Goal: Transaction & Acquisition: Purchase product/service

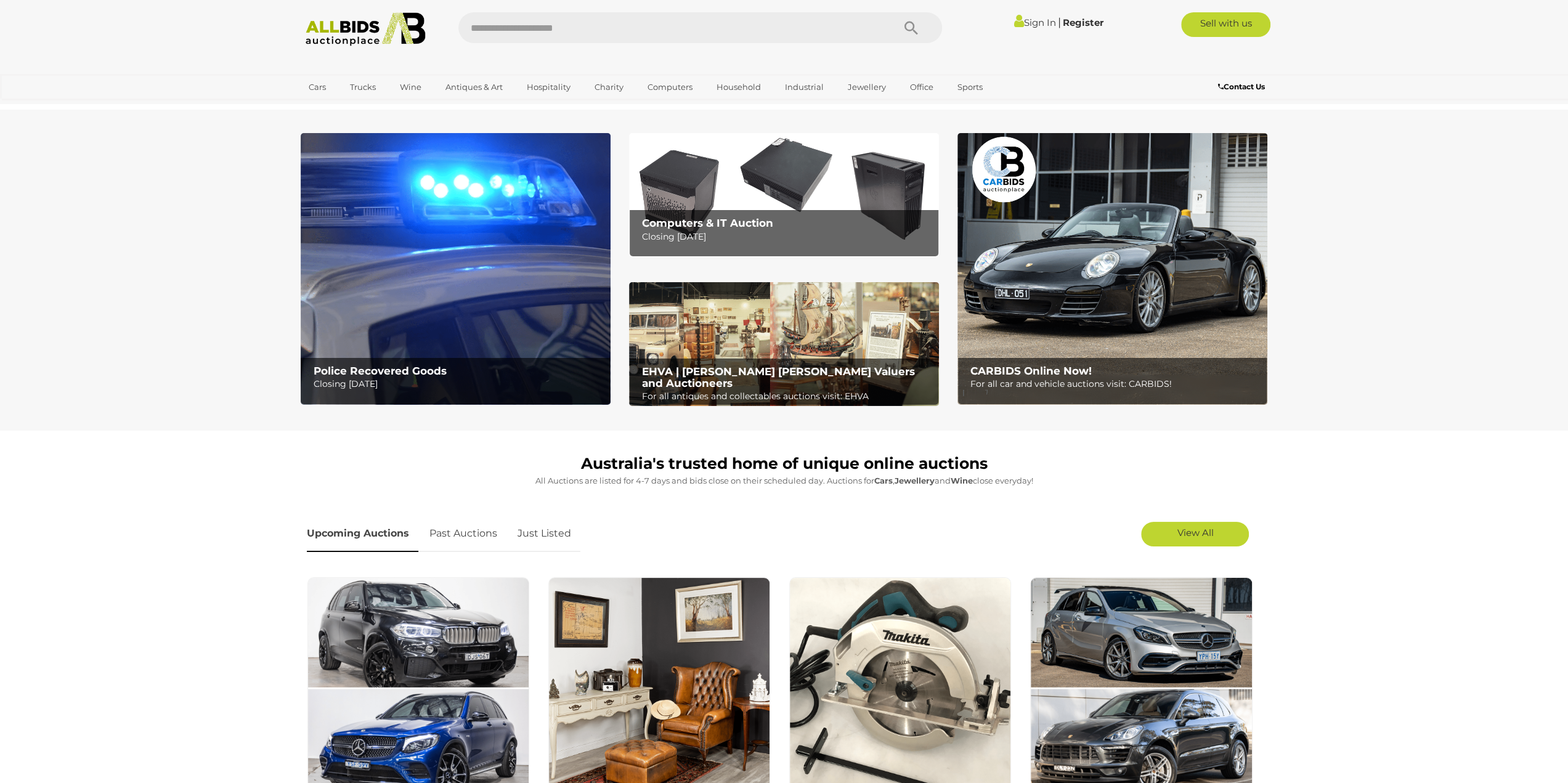
drag, startPoint x: 1019, startPoint y: 26, endPoint x: 1006, endPoint y: 36, distance: 16.4
click at [1019, 26] on link "Sign In" at bounding box center [1035, 23] width 42 height 12
click at [300, 178] on div "Police Recovered Goods Closing Tuesday 16th September" at bounding box center [455, 275] width 328 height 284
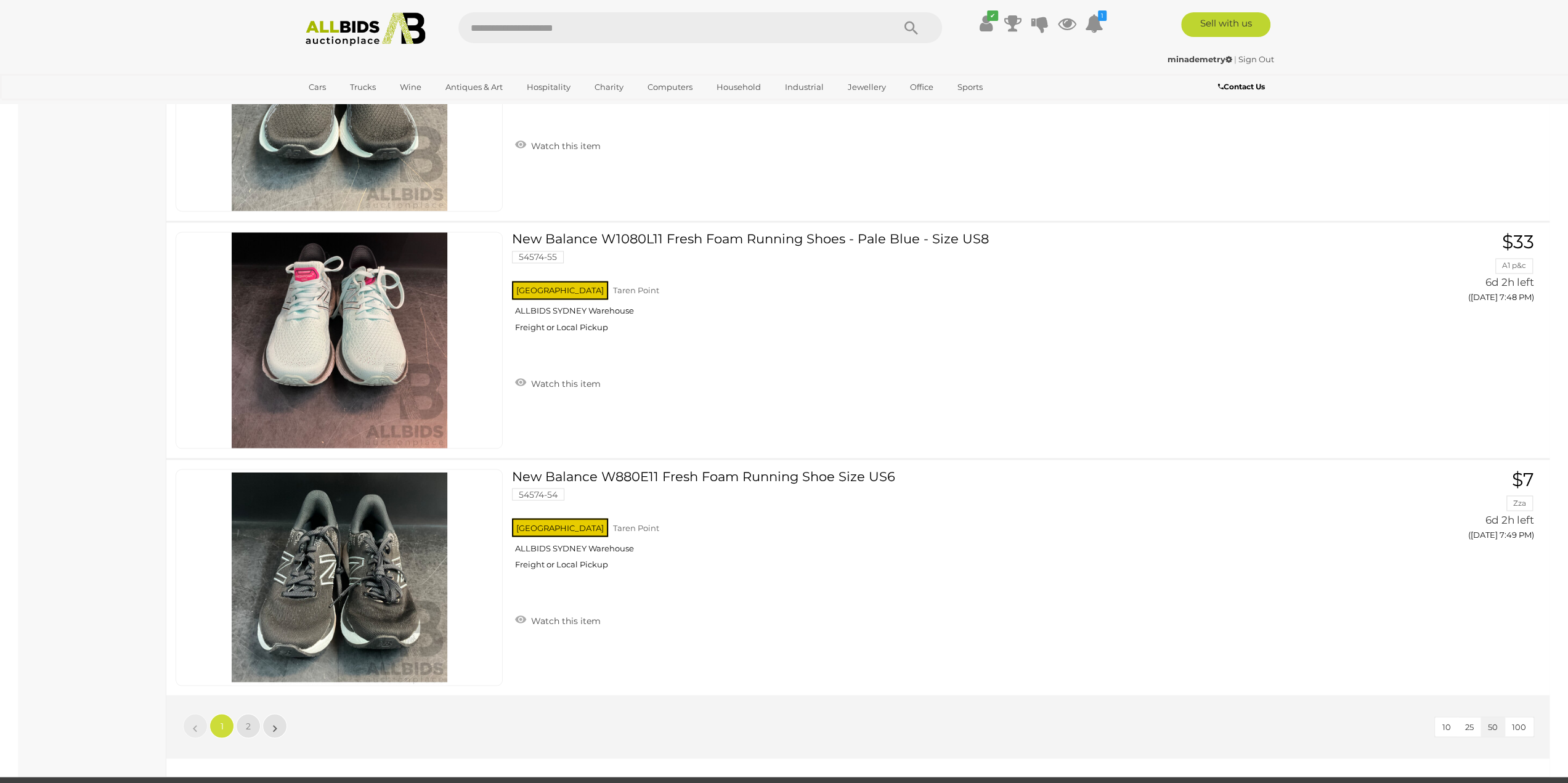
scroll to position [11452, 0]
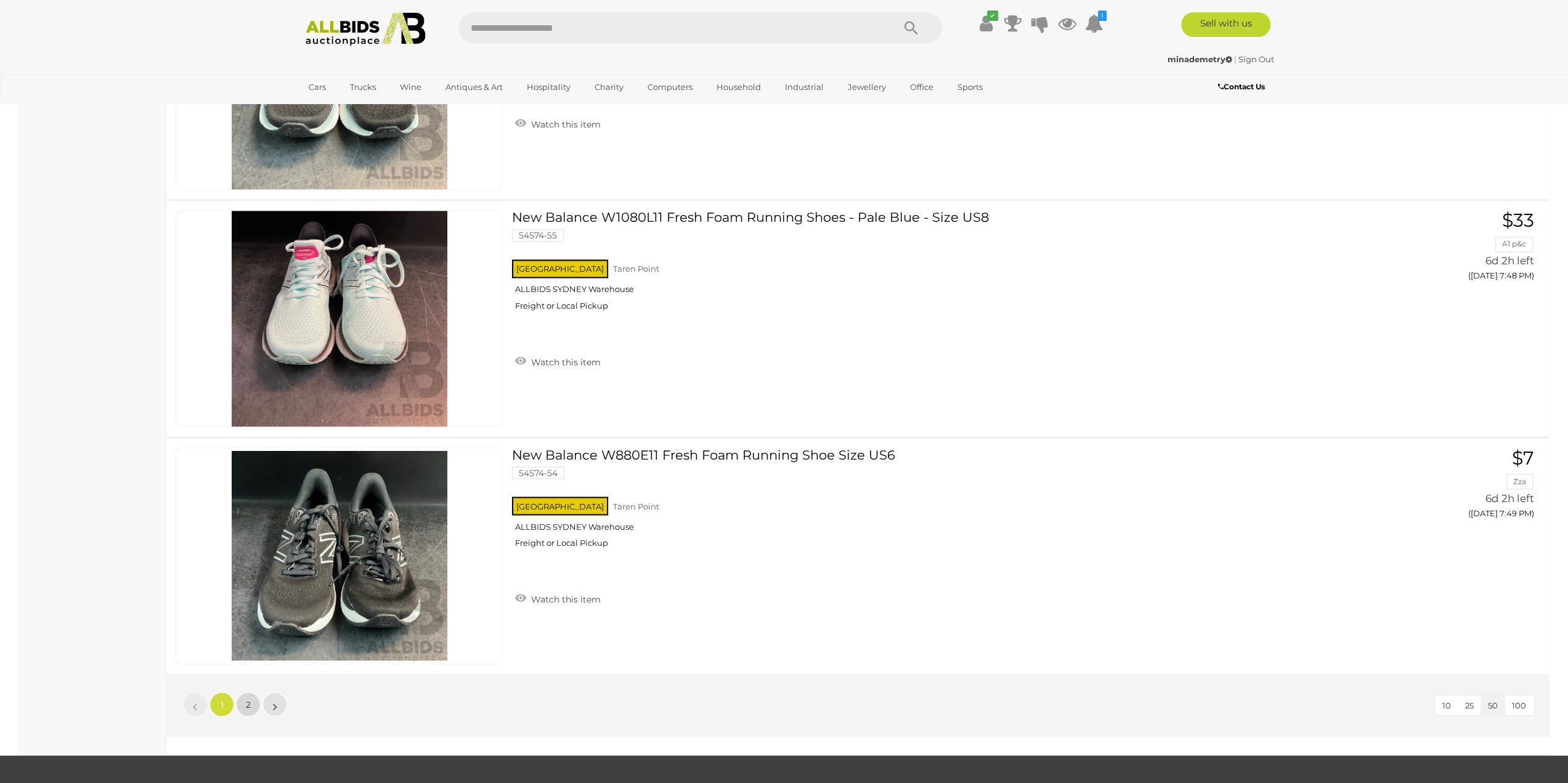
click at [250, 699] on span "2" at bounding box center [248, 704] width 5 height 11
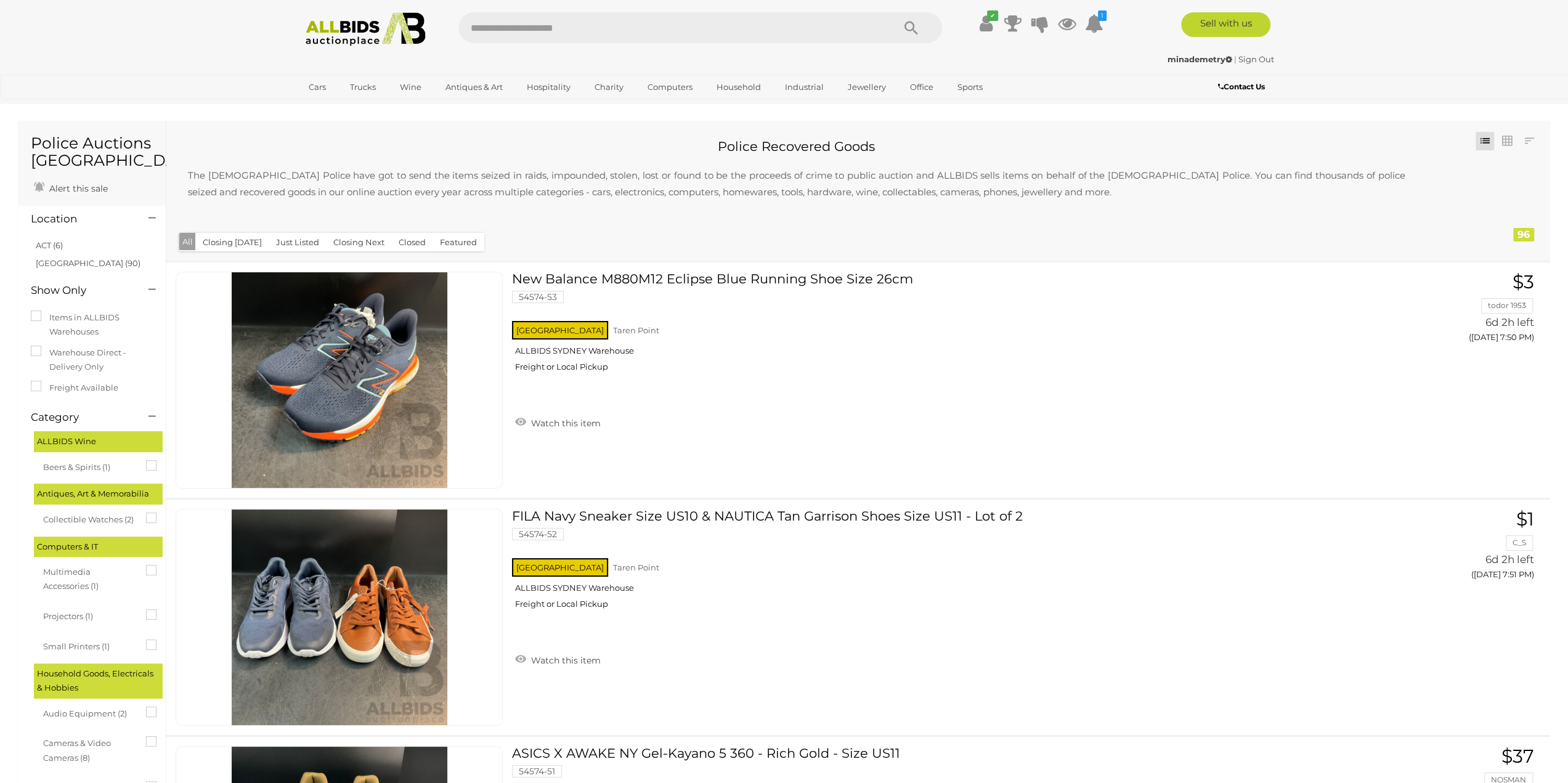
click at [342, 26] on img at bounding box center [366, 30] width 133 height 34
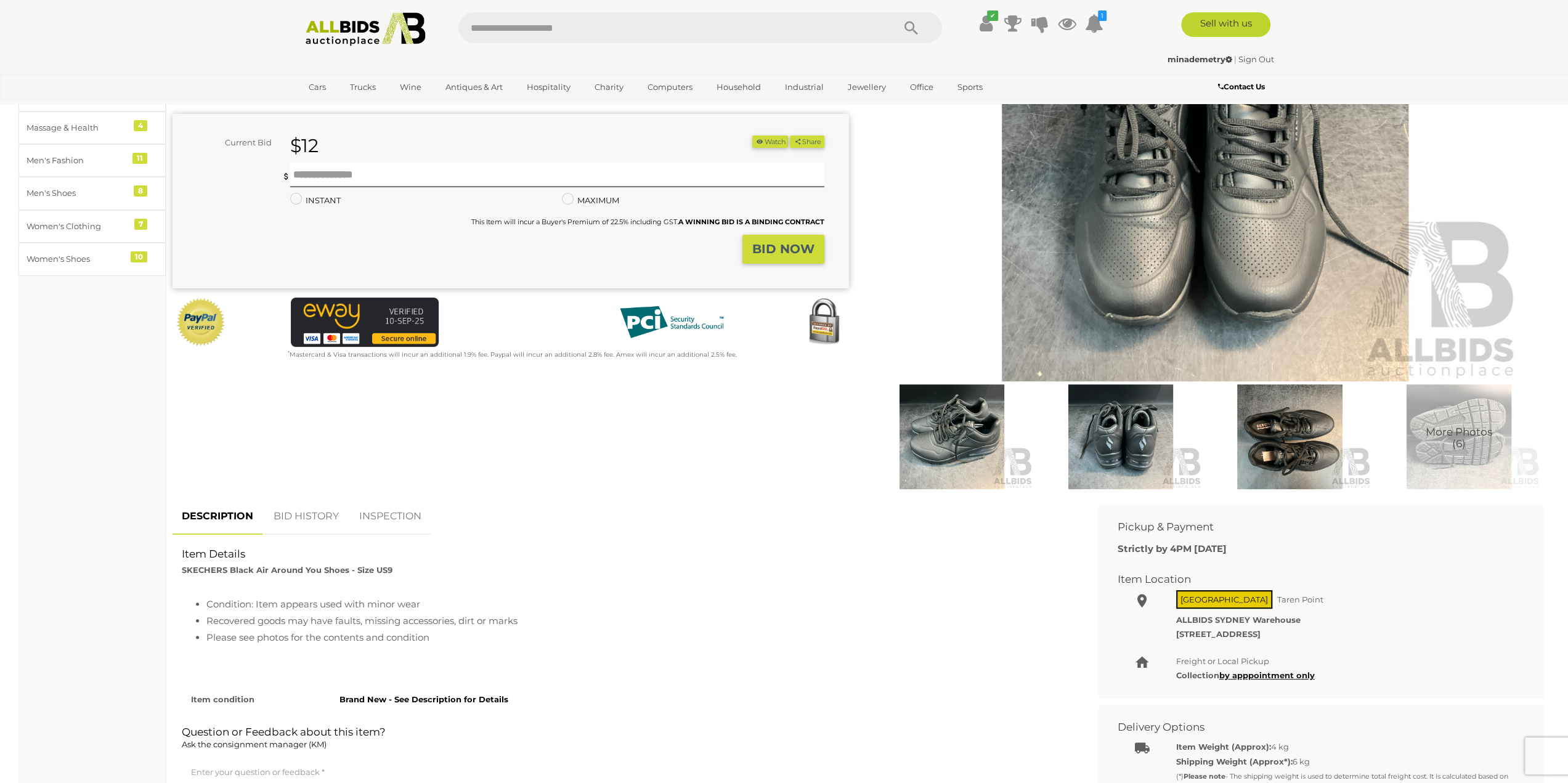
scroll to position [185, 0]
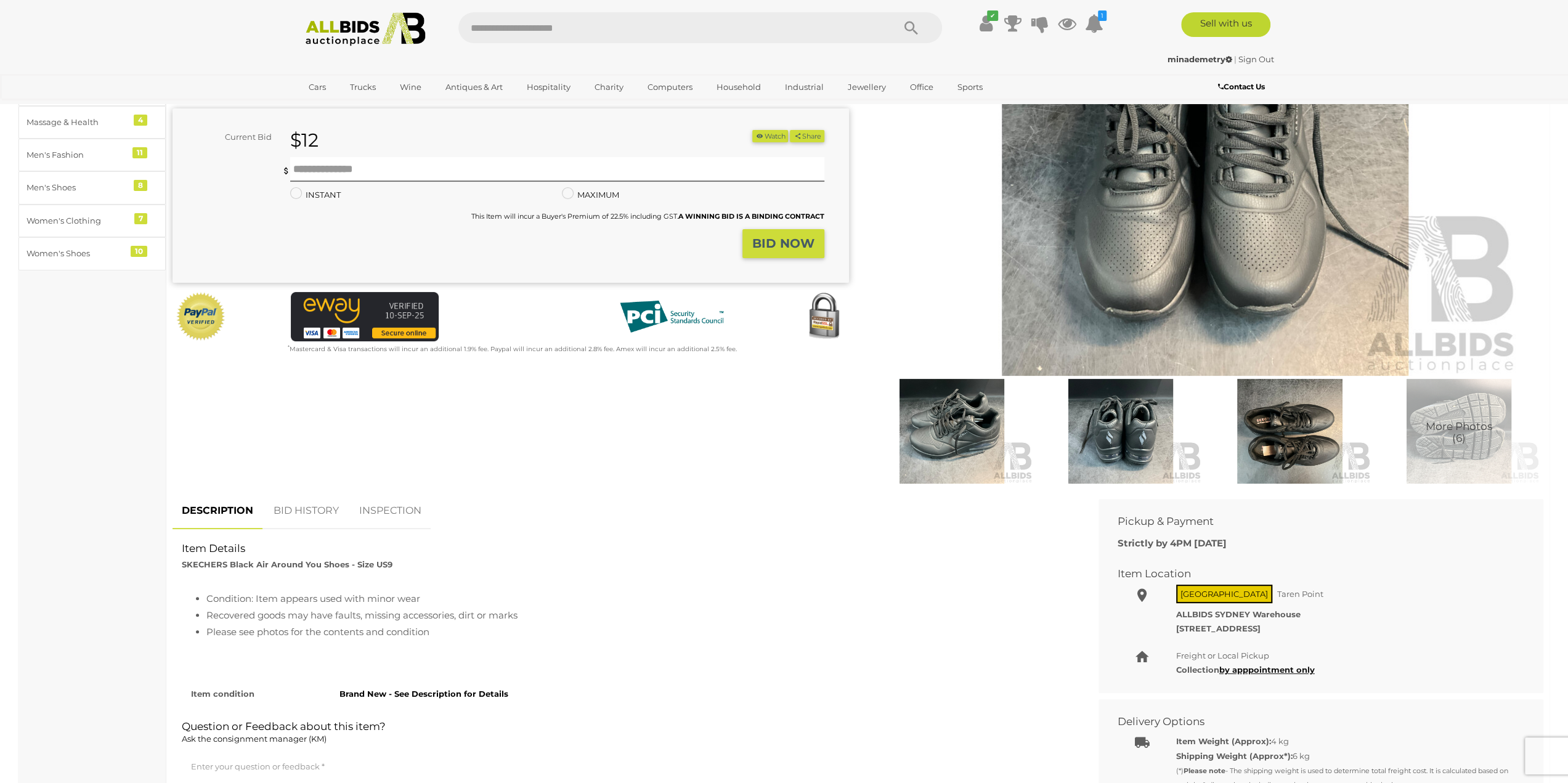
click at [1137, 456] on img at bounding box center [1120, 432] width 163 height 105
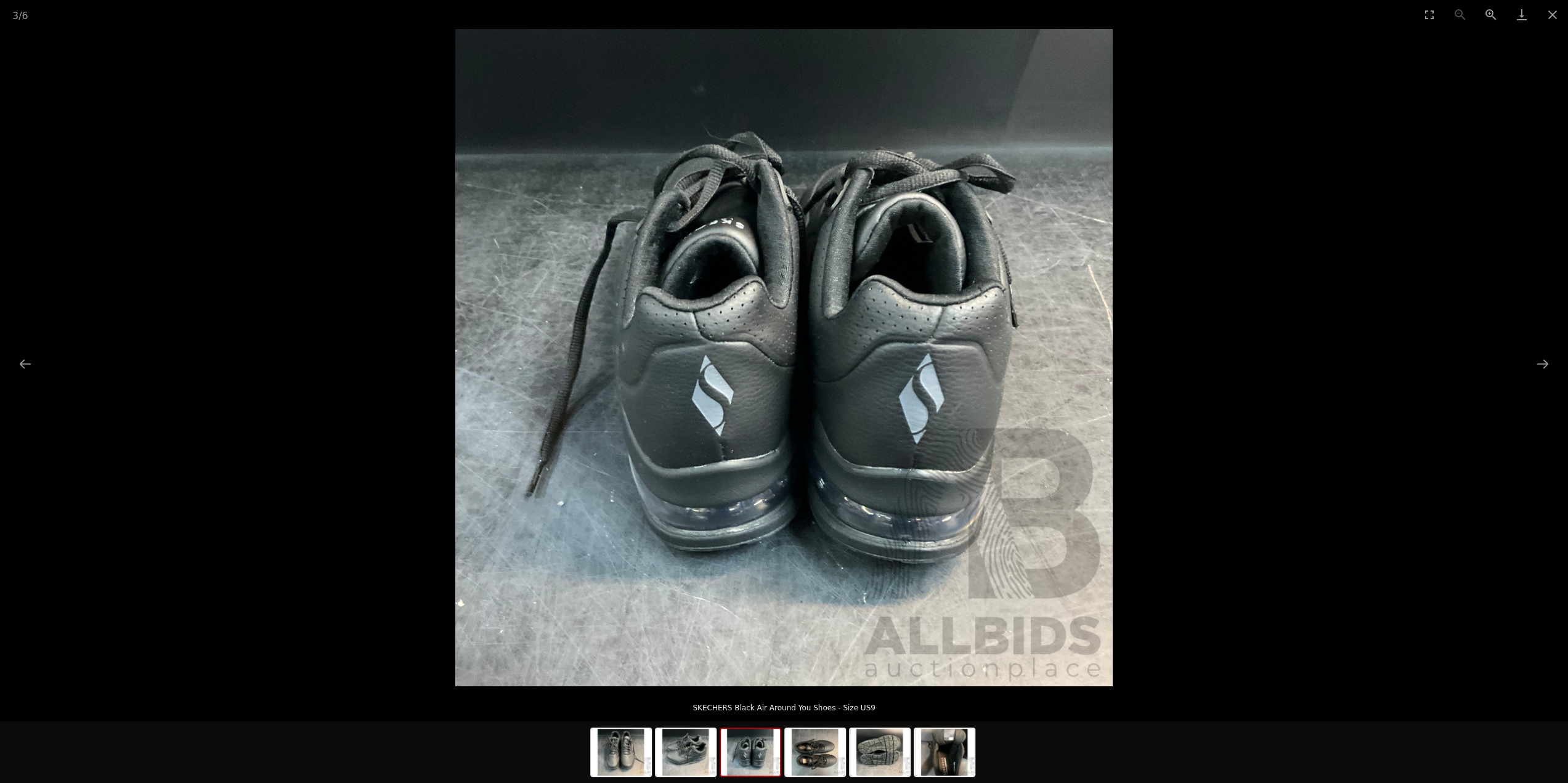
click at [115, 132] on picture at bounding box center [784, 357] width 1568 height 658
click at [59, 113] on picture at bounding box center [783, 357] width 1568 height 658
drag, startPoint x: 1565, startPoint y: 16, endPoint x: 1555, endPoint y: 16, distance: 10.0
click at [1564, 16] on button "Close gallery" at bounding box center [1552, 14] width 30 height 29
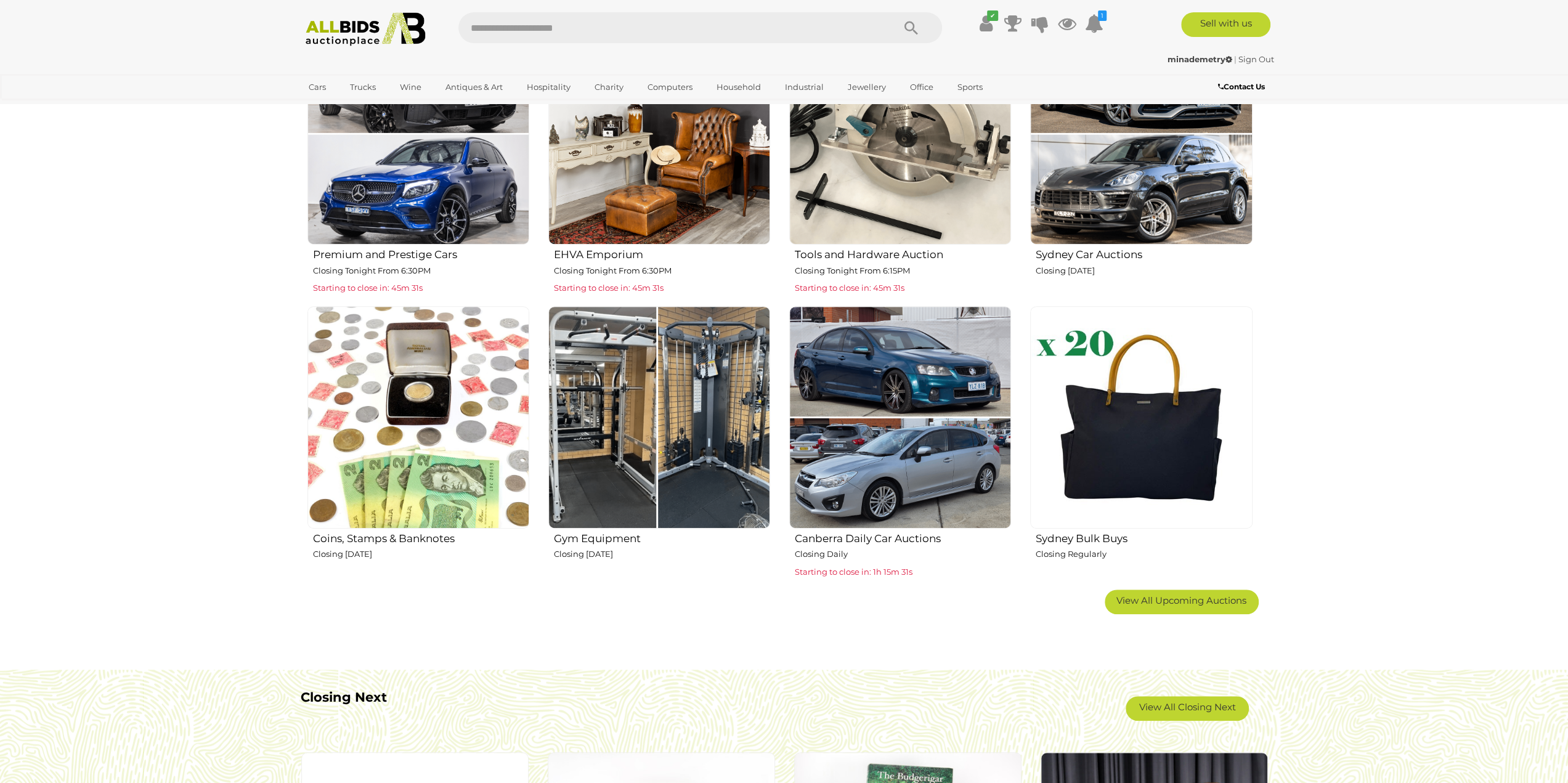
scroll to position [308, 0]
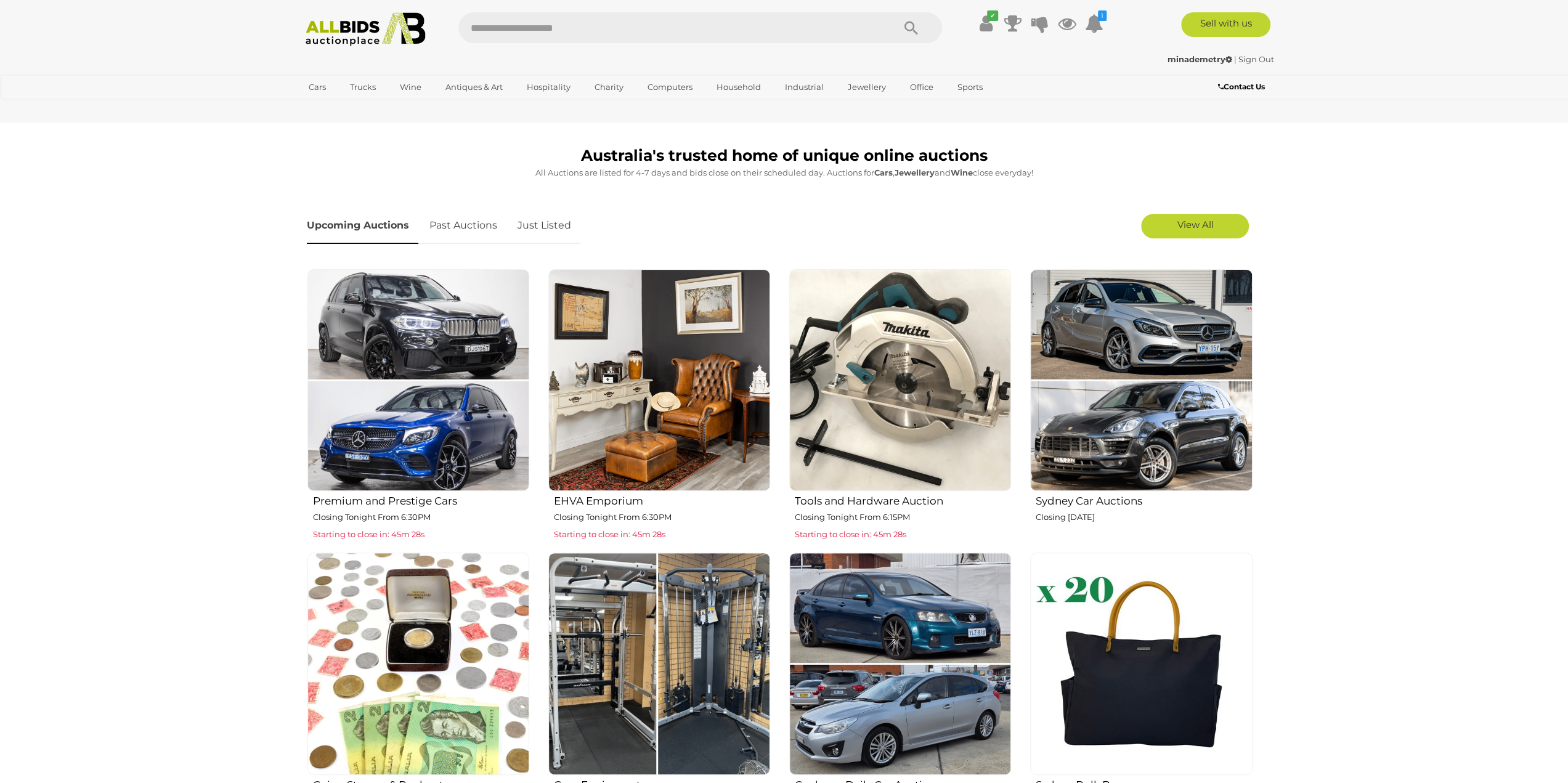
click at [378, 286] on img at bounding box center [418, 380] width 222 height 222
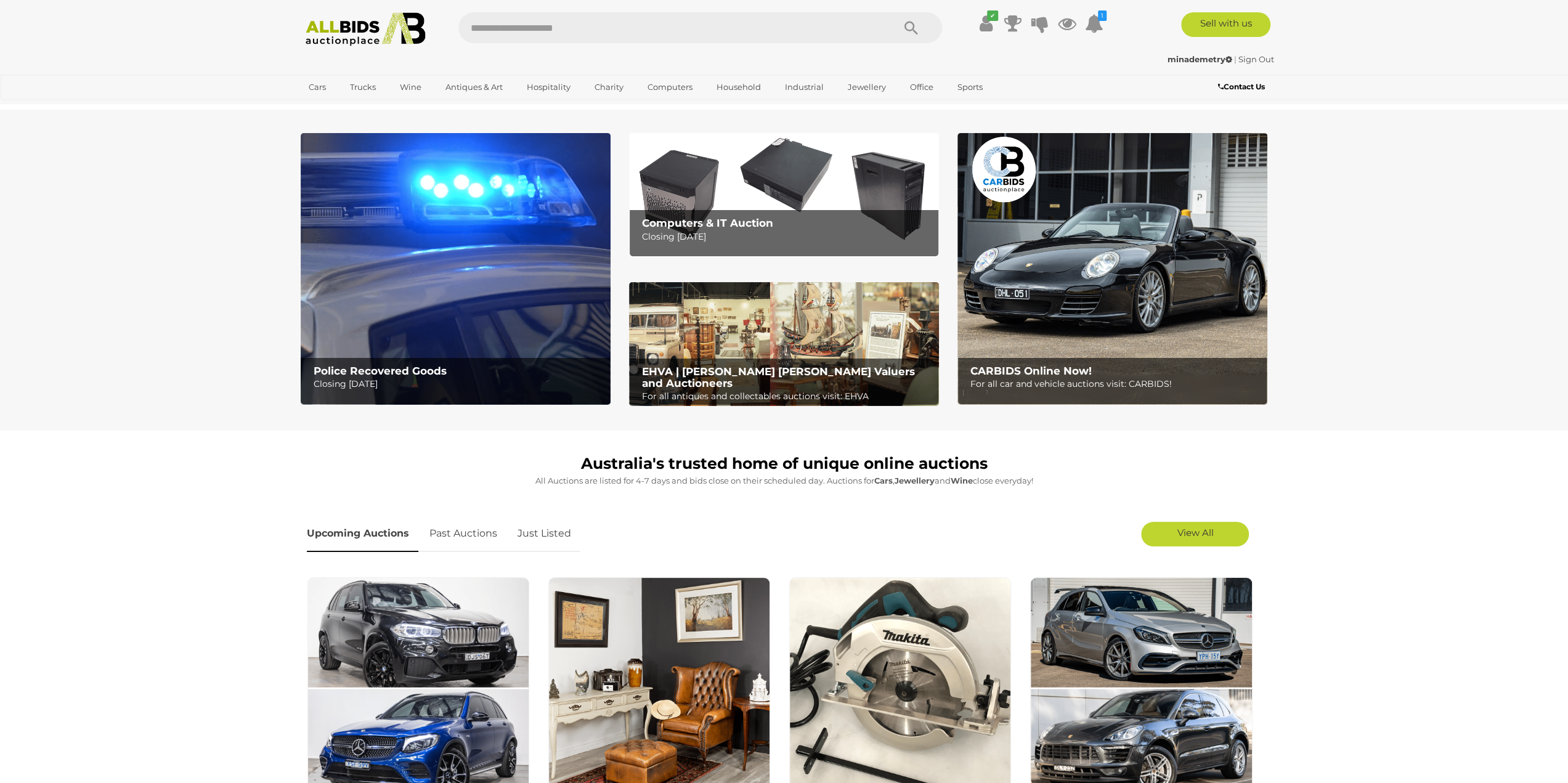
click at [822, 188] on img at bounding box center [784, 195] width 310 height 124
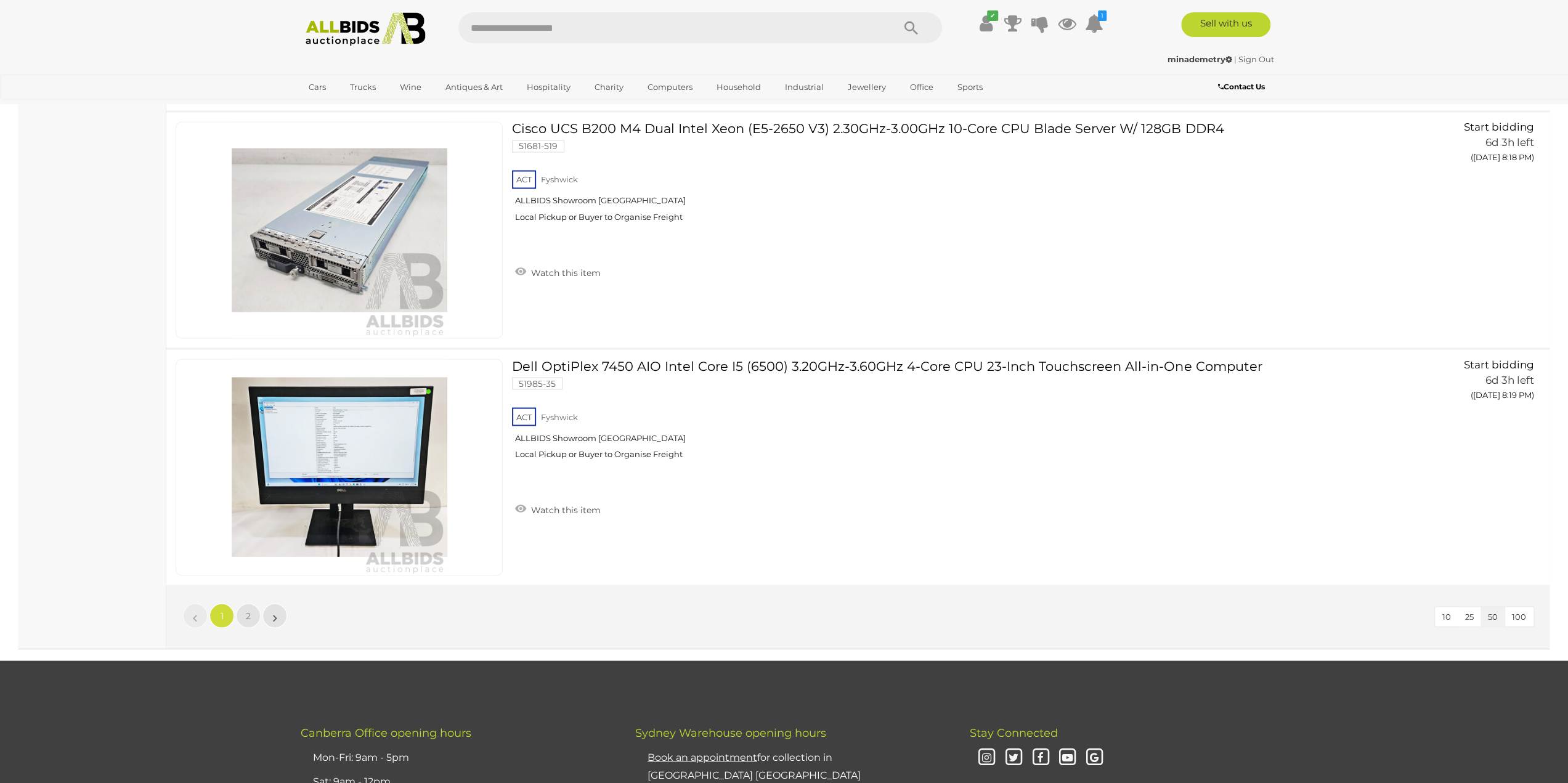
scroll to position [11731, 0]
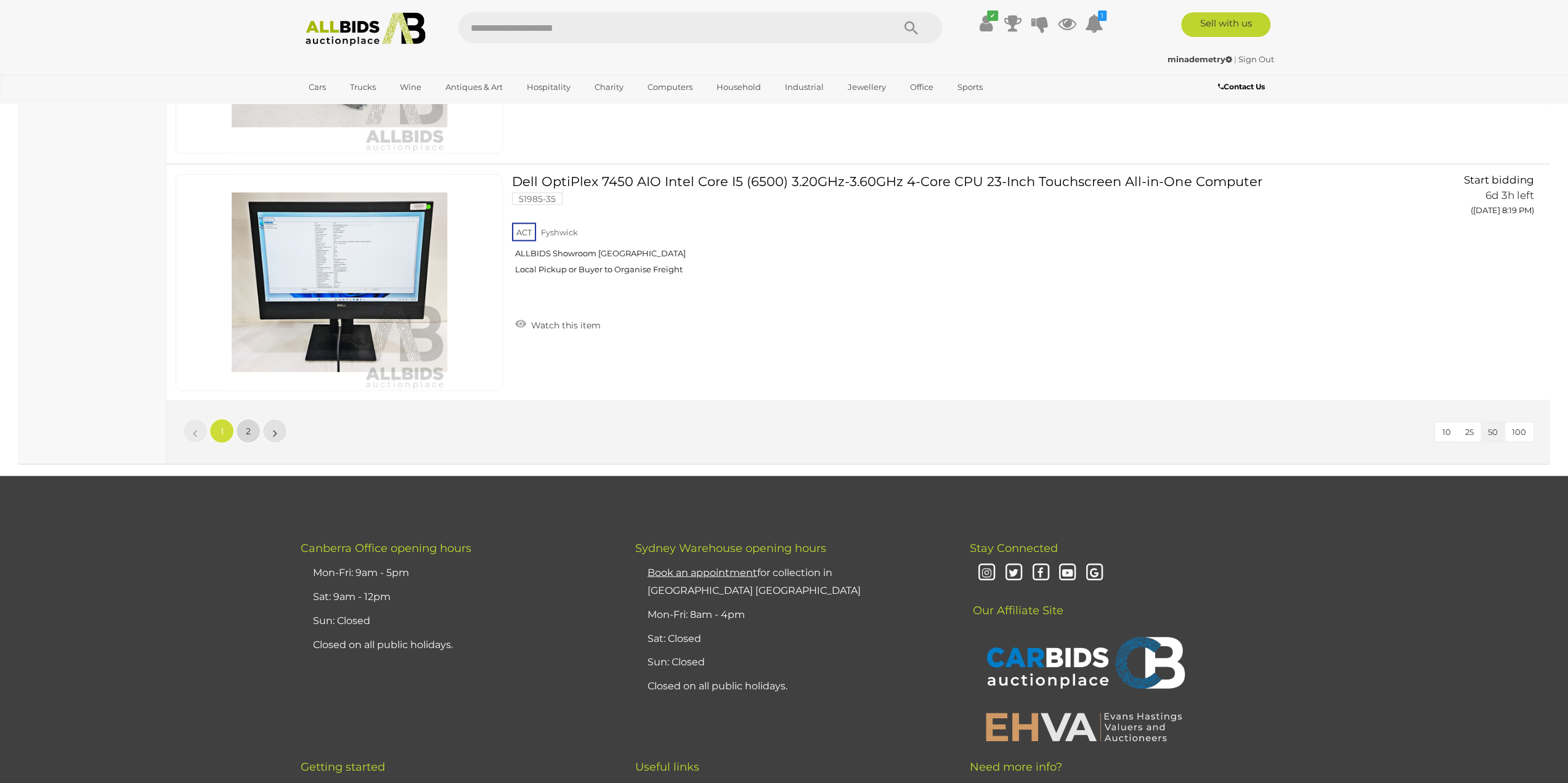
click at [257, 418] on link "2" at bounding box center [247, 430] width 24 height 24
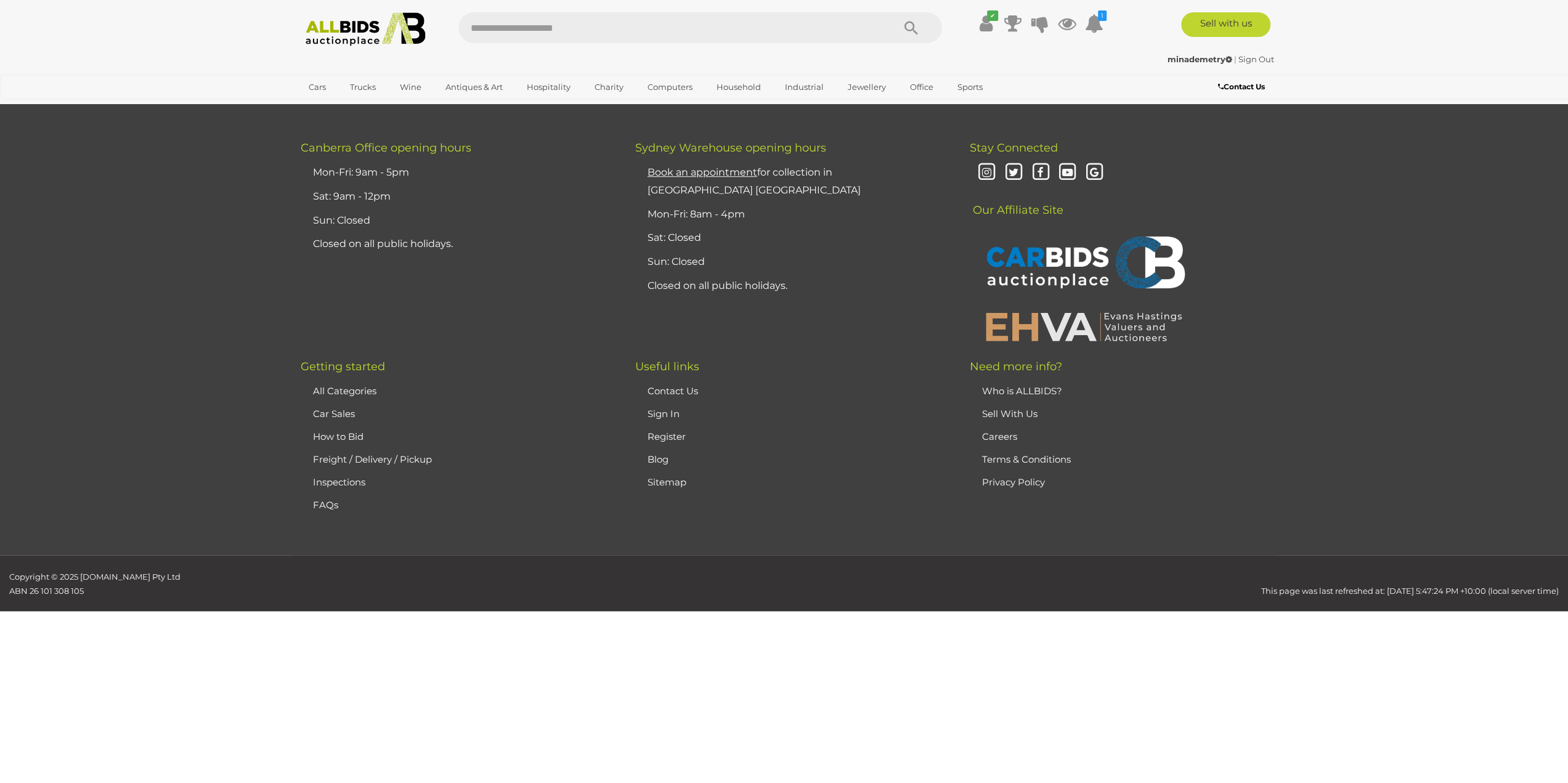
scroll to position [143, 0]
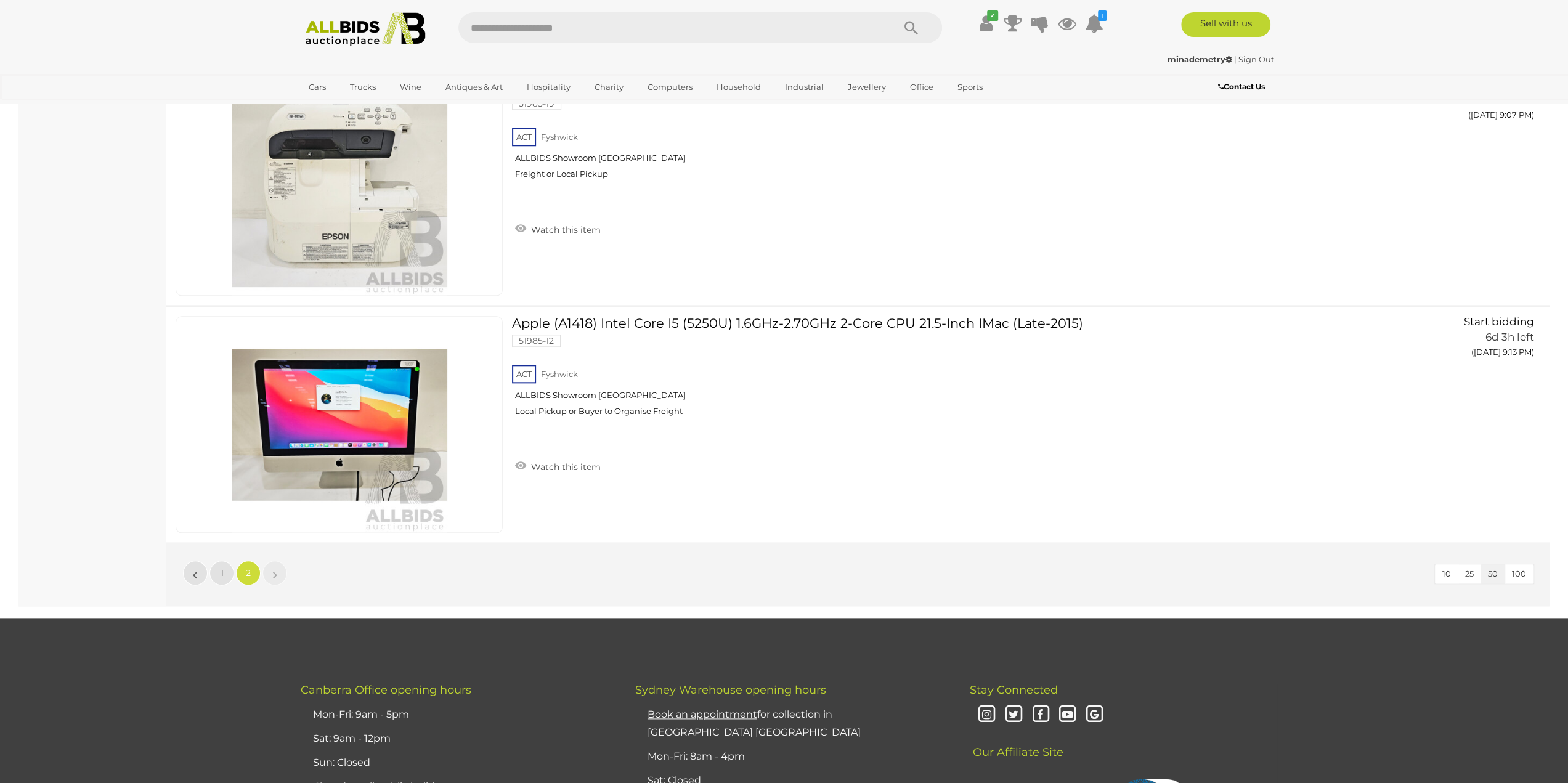
scroll to position [5913, 0]
